Goal: Browse casually: Explore the website without a specific task or goal

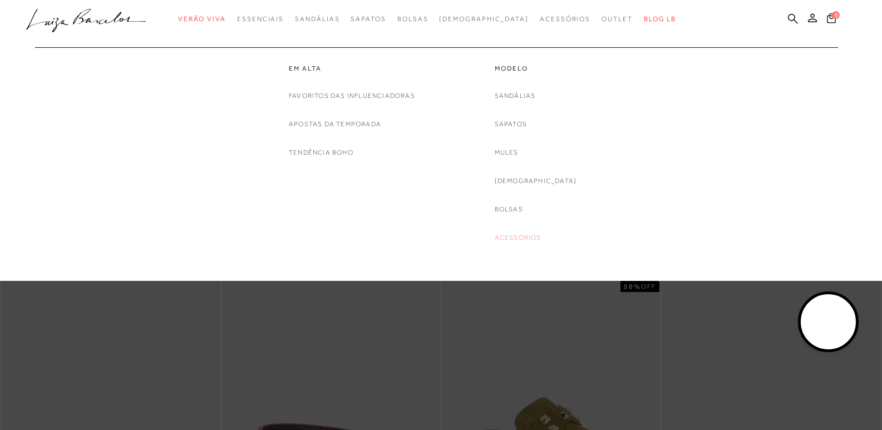
click at [527, 239] on link "Acessórios" at bounding box center [517, 238] width 47 height 12
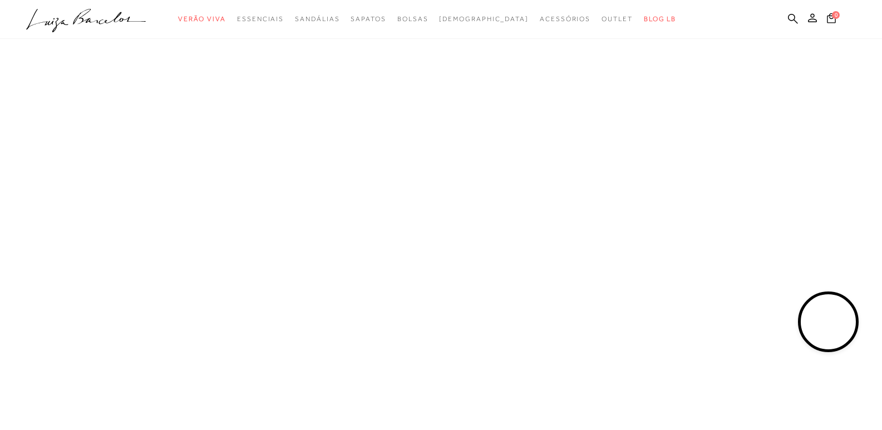
scroll to position [33, 0]
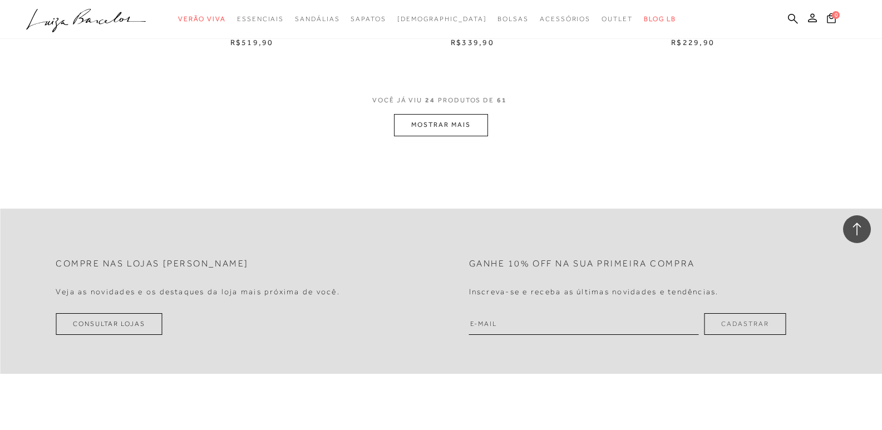
scroll to position [2432, 0]
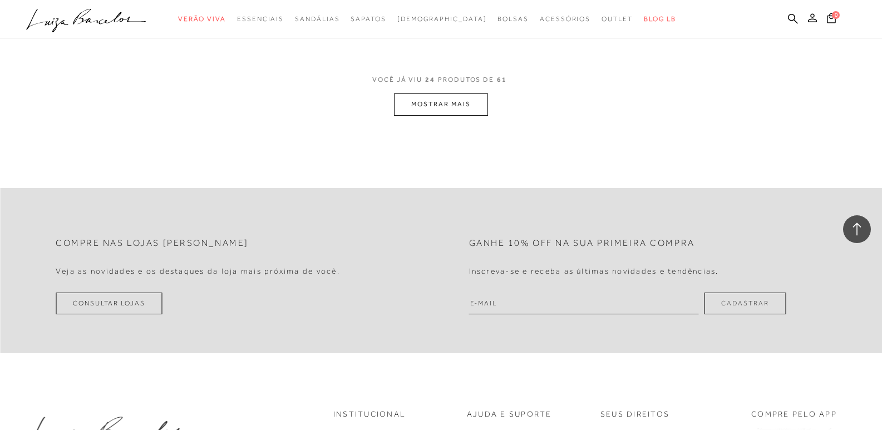
click at [419, 111] on button "MOSTRAR MAIS" at bounding box center [440, 104] width 93 height 22
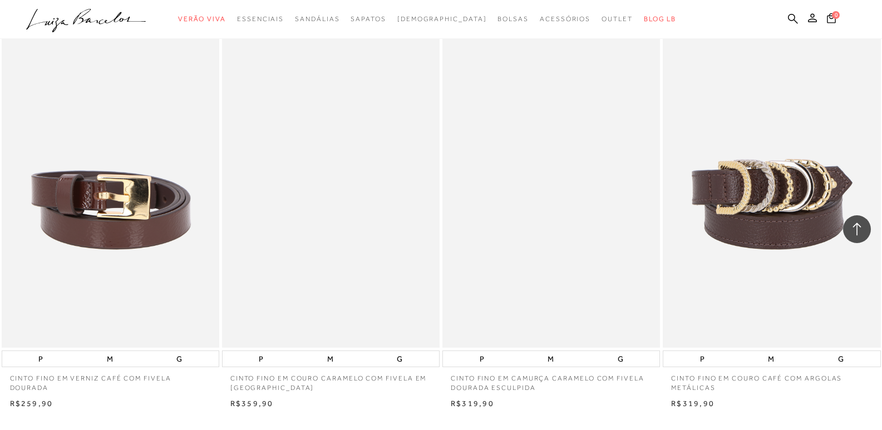
scroll to position [4601, 0]
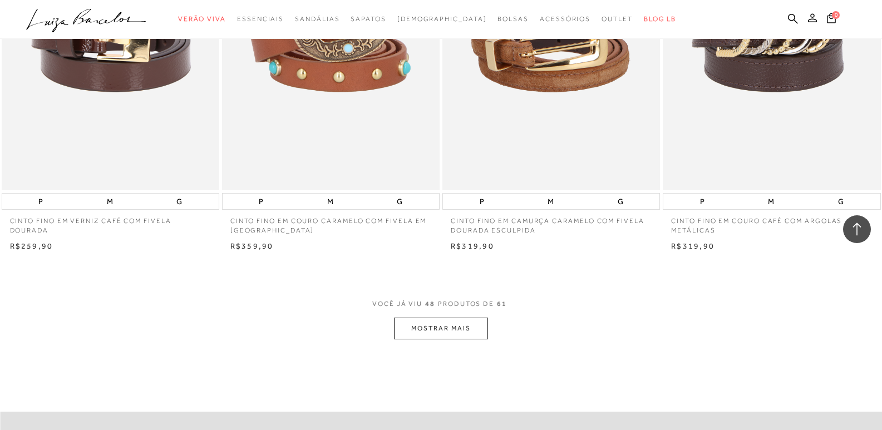
click at [450, 325] on button "MOSTRAR MAIS" at bounding box center [440, 329] width 93 height 22
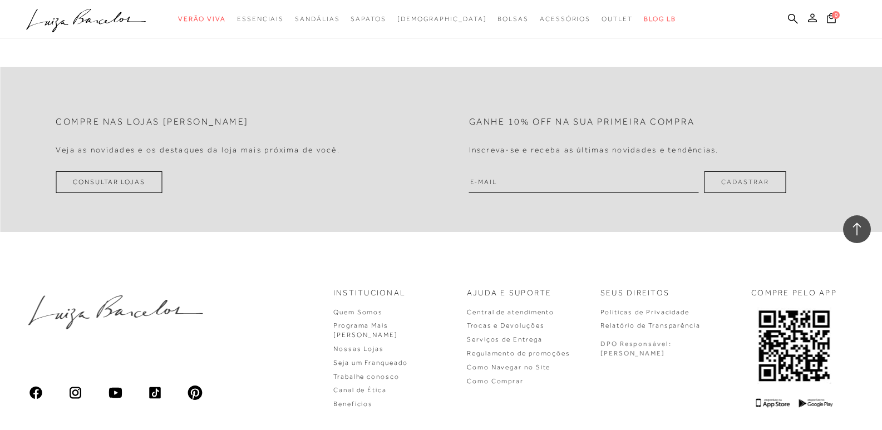
scroll to position [6461, 0]
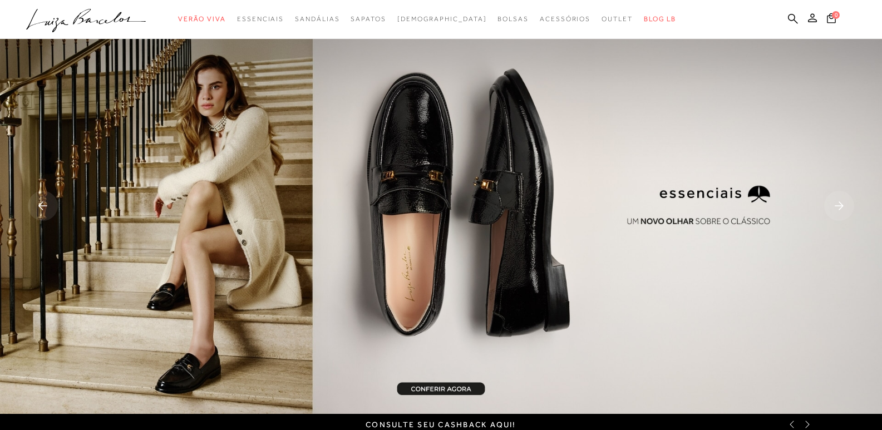
scroll to position [723, 0]
